Goal: Task Accomplishment & Management: Manage account settings

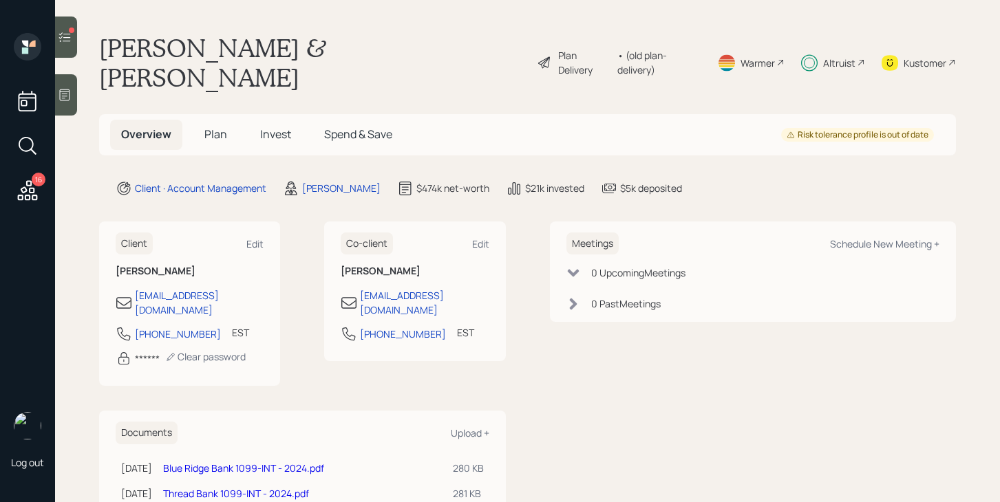
click at [70, 40] on icon at bounding box center [65, 37] width 14 height 14
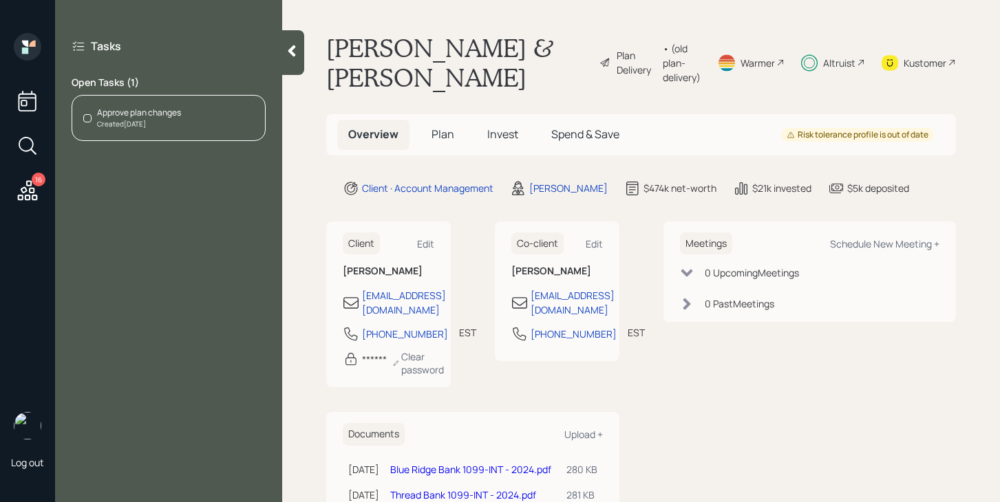
click at [176, 129] on div "Created Jul 29, 2025" at bounding box center [139, 124] width 84 height 10
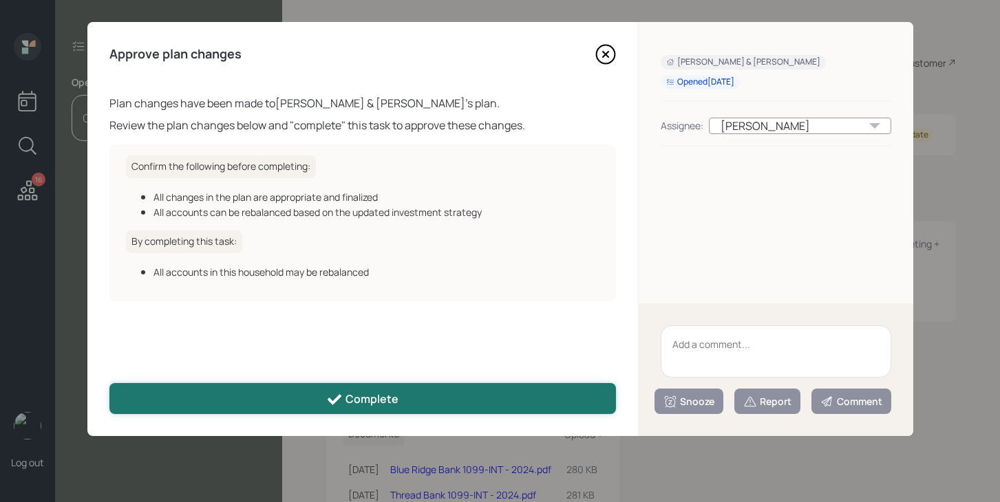
click at [377, 394] on div "Complete" at bounding box center [362, 399] width 72 height 17
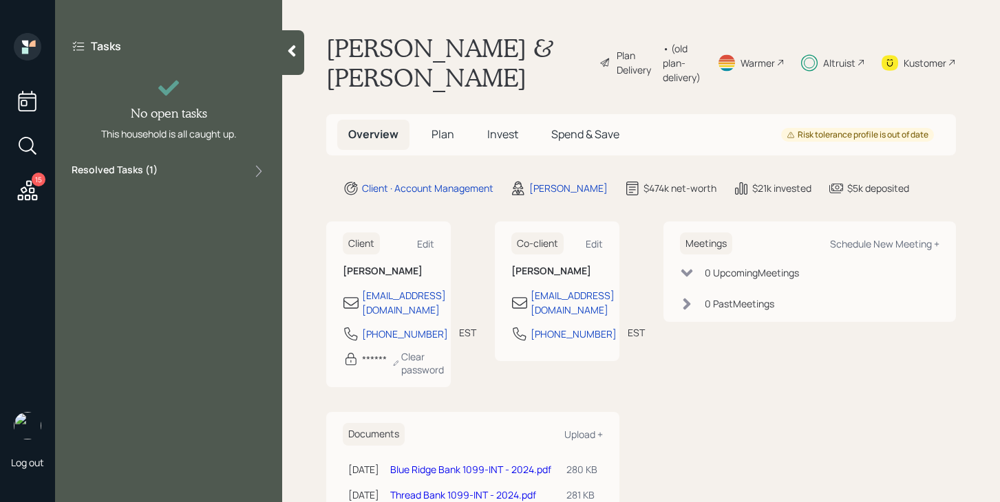
click at [32, 195] on icon at bounding box center [27, 190] width 25 height 25
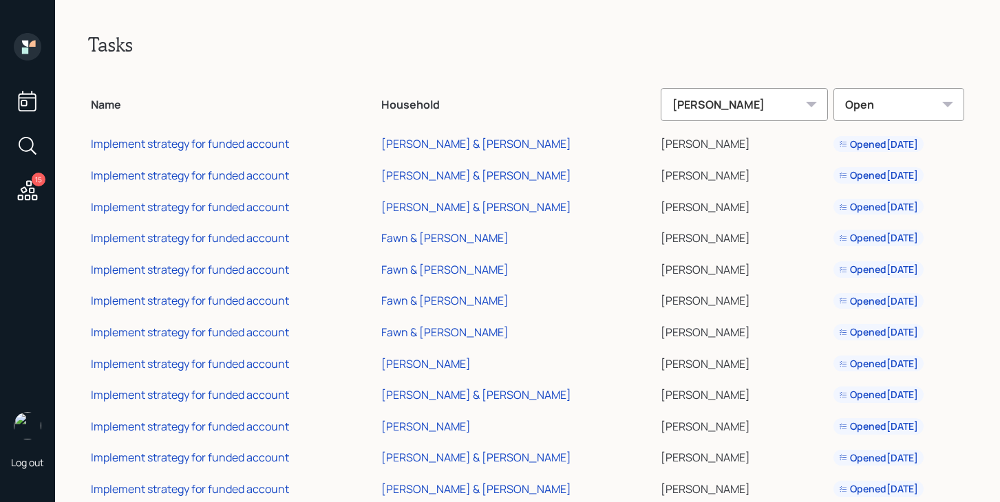
scroll to position [127, 0]
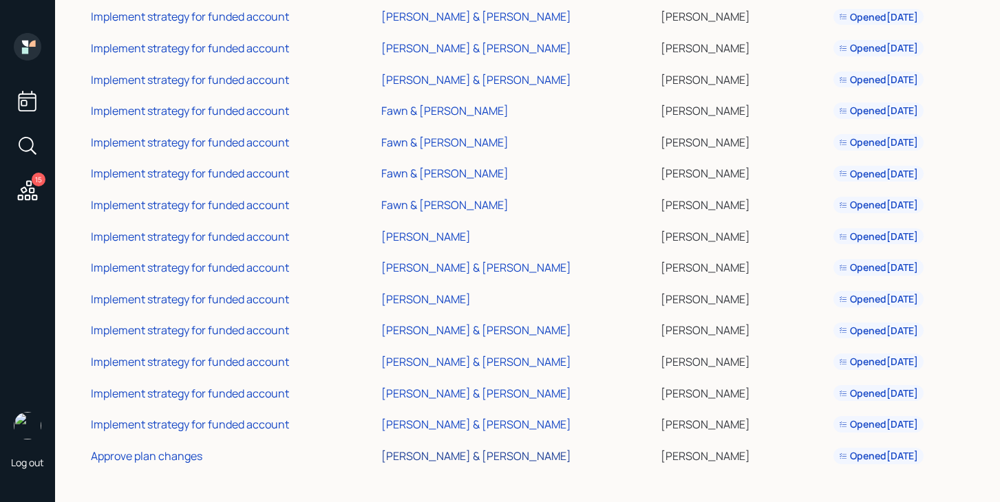
click at [480, 460] on div "Jacqueline & Edgar Frame" at bounding box center [476, 456] width 190 height 15
